Goal: Task Accomplishment & Management: Use online tool/utility

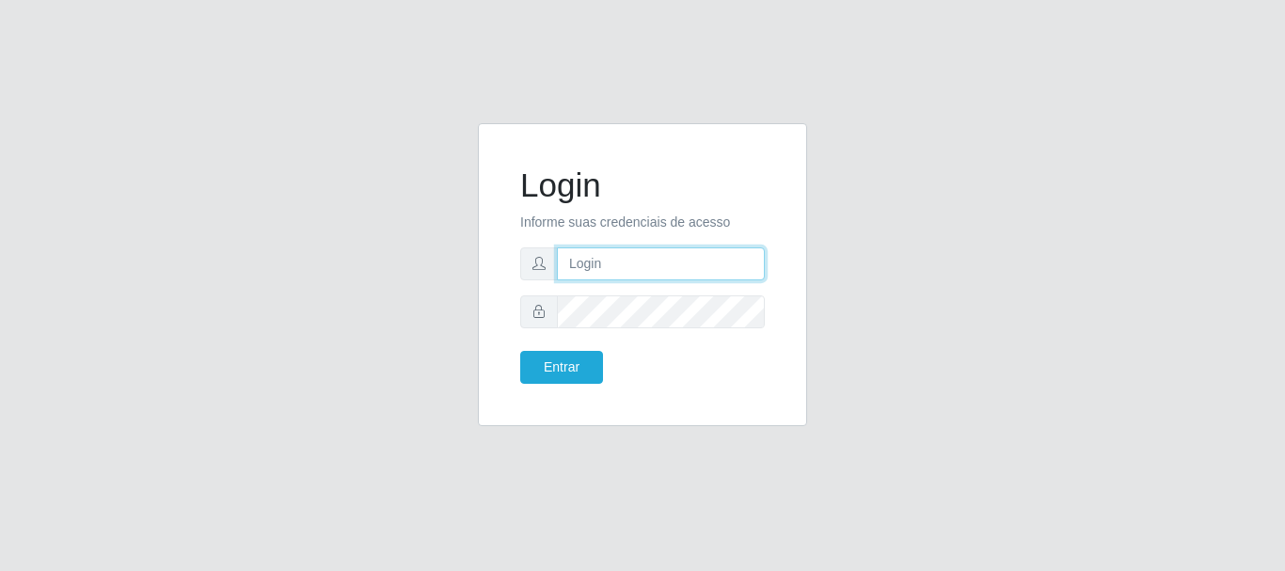
click at [658, 271] on input "text" at bounding box center [661, 263] width 208 height 33
click at [345, 229] on div "Login Informe suas credenciais de acesso Entrar" at bounding box center [642, 286] width 1073 height 326
